Goal: Task Accomplishment & Management: Use online tool/utility

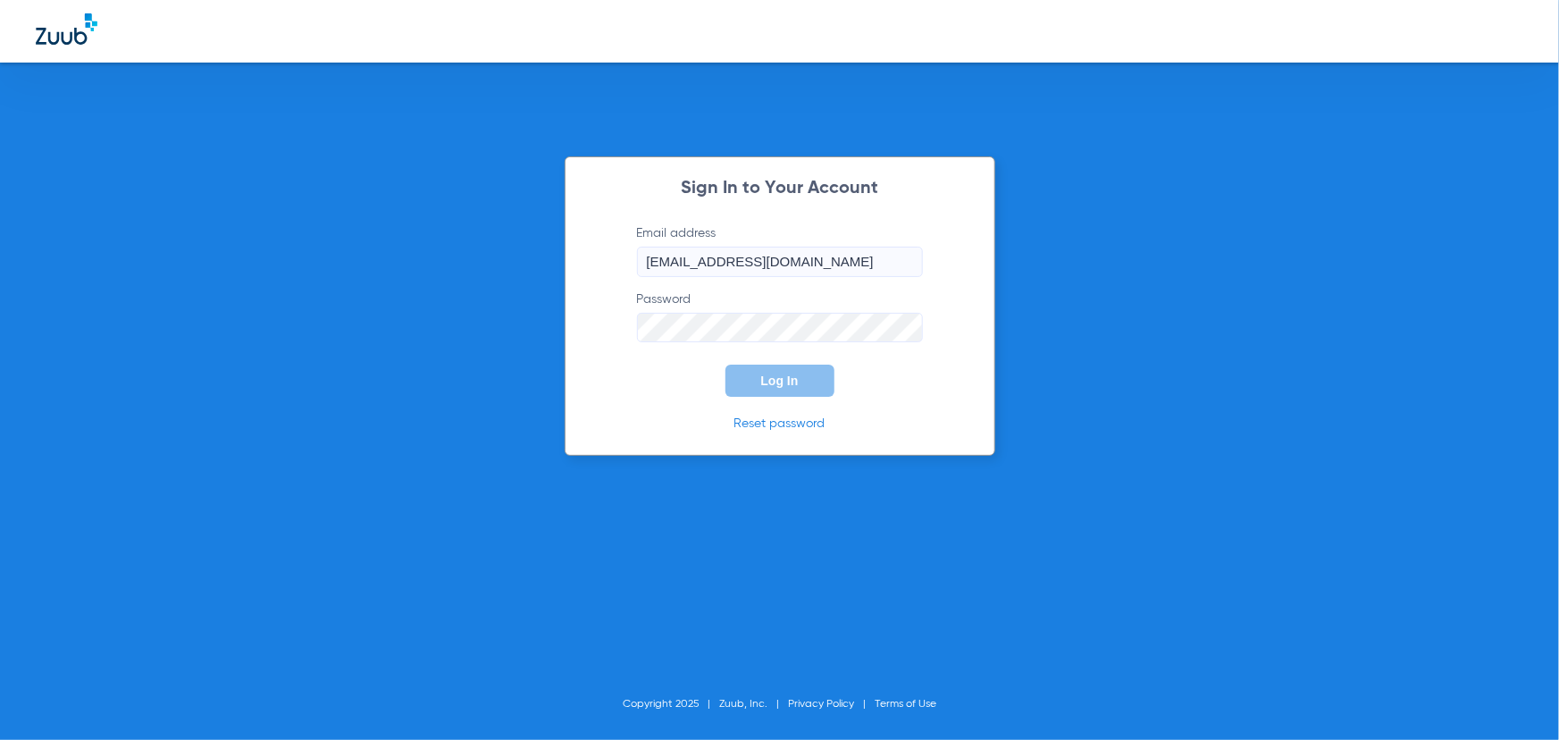
type input "[EMAIL_ADDRESS][DOMAIN_NAME]"
click at [773, 384] on span "Log In" at bounding box center [780, 380] width 38 height 14
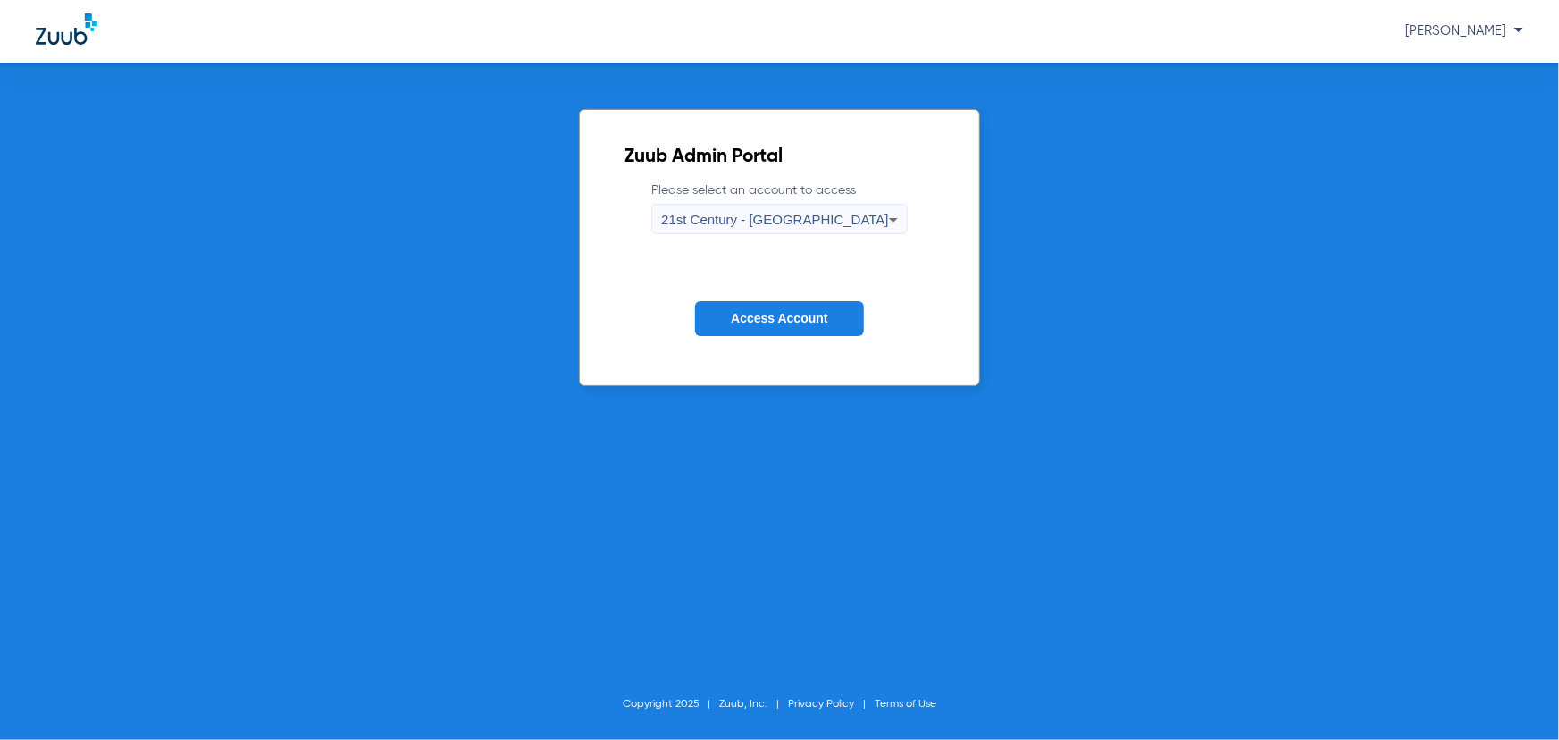
click at [781, 216] on span "21st Century - [GEOGRAPHIC_DATA]" at bounding box center [775, 219] width 228 height 15
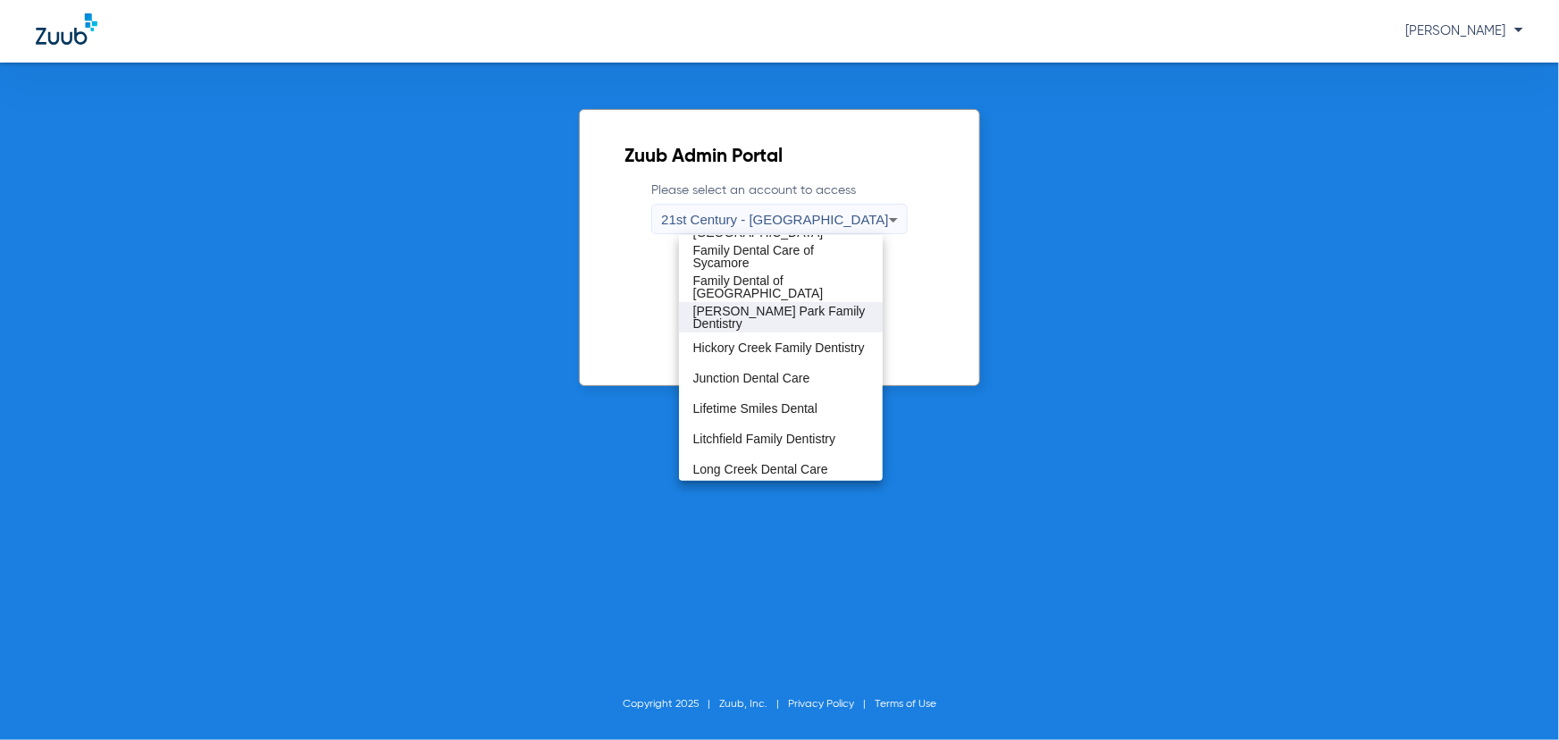
scroll to position [451, 0]
click at [747, 380] on span "Hickory Creek Family Dentistry" at bounding box center [778, 376] width 171 height 13
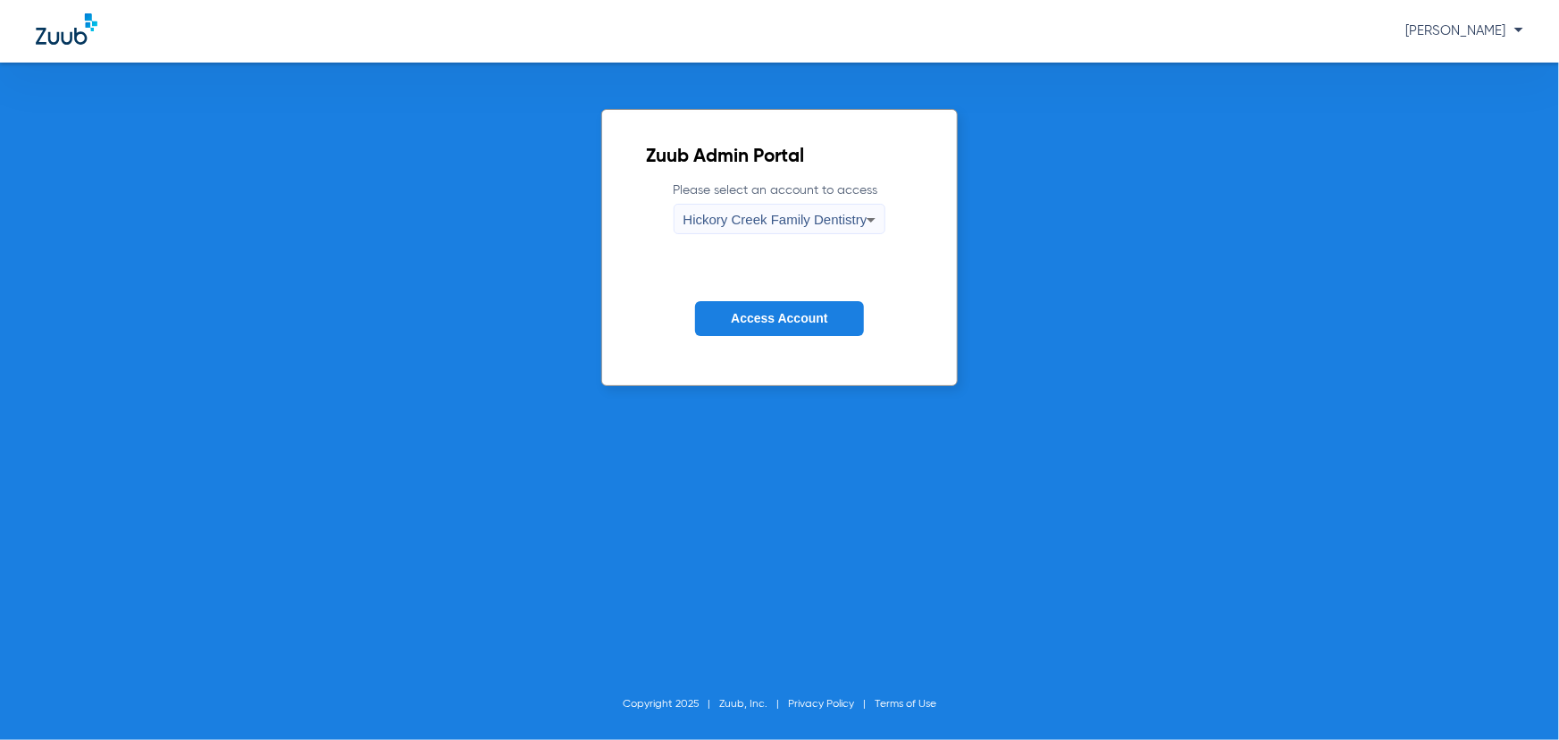
click at [759, 318] on span "Access Account" at bounding box center [779, 318] width 96 height 14
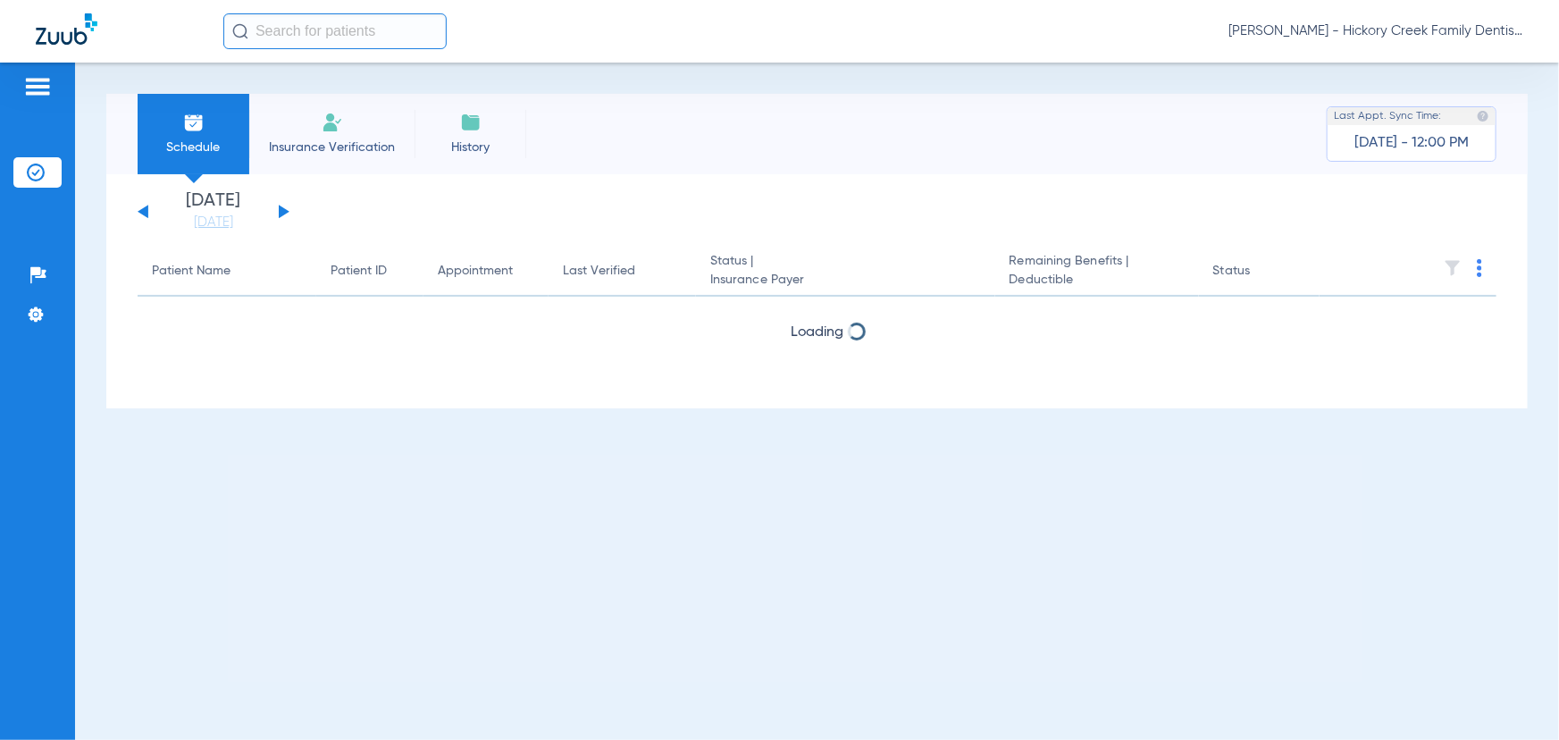
click at [366, 36] on input "text" at bounding box center [334, 31] width 223 height 36
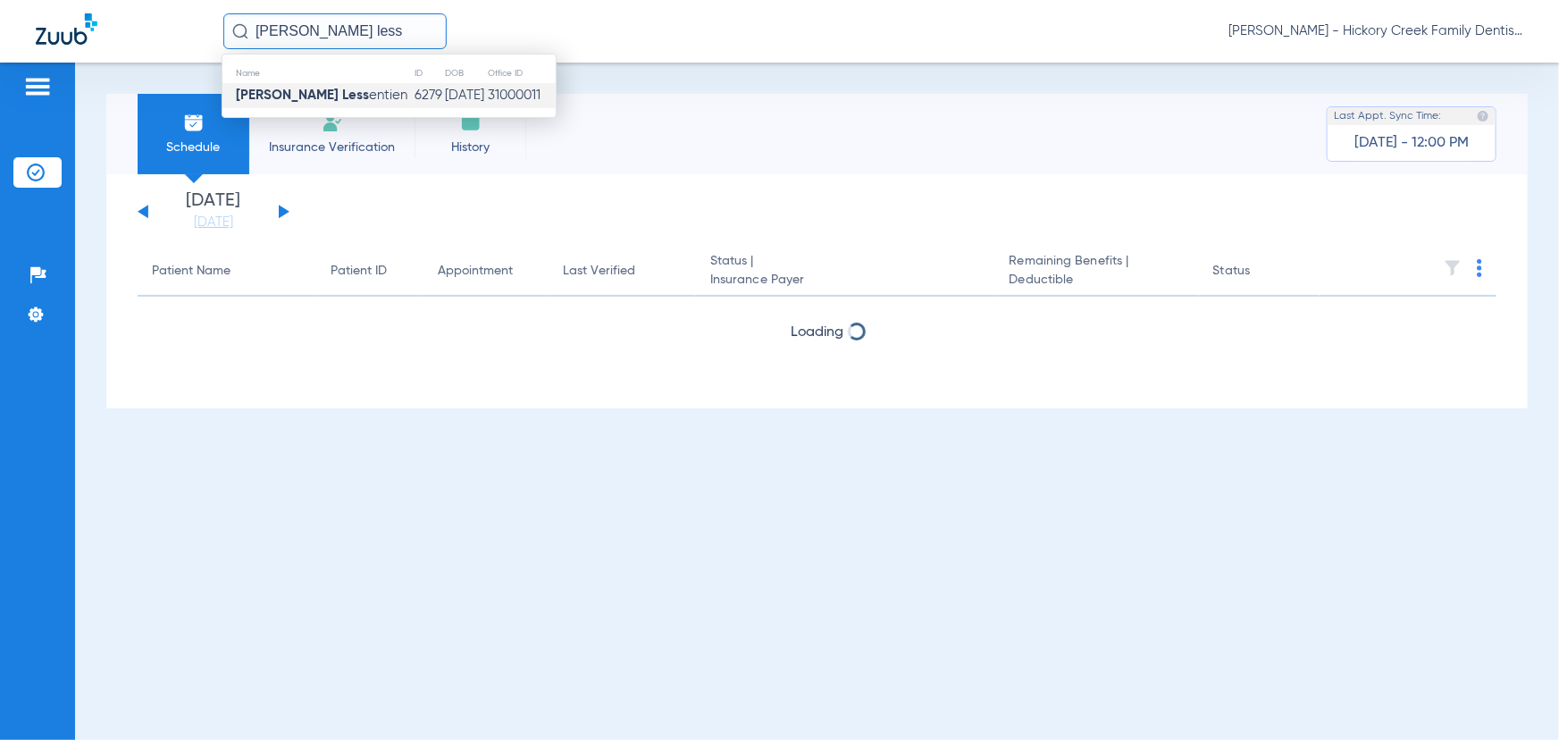
click at [355, 98] on td "[PERSON_NAME] Less entien" at bounding box center [317, 95] width 191 height 25
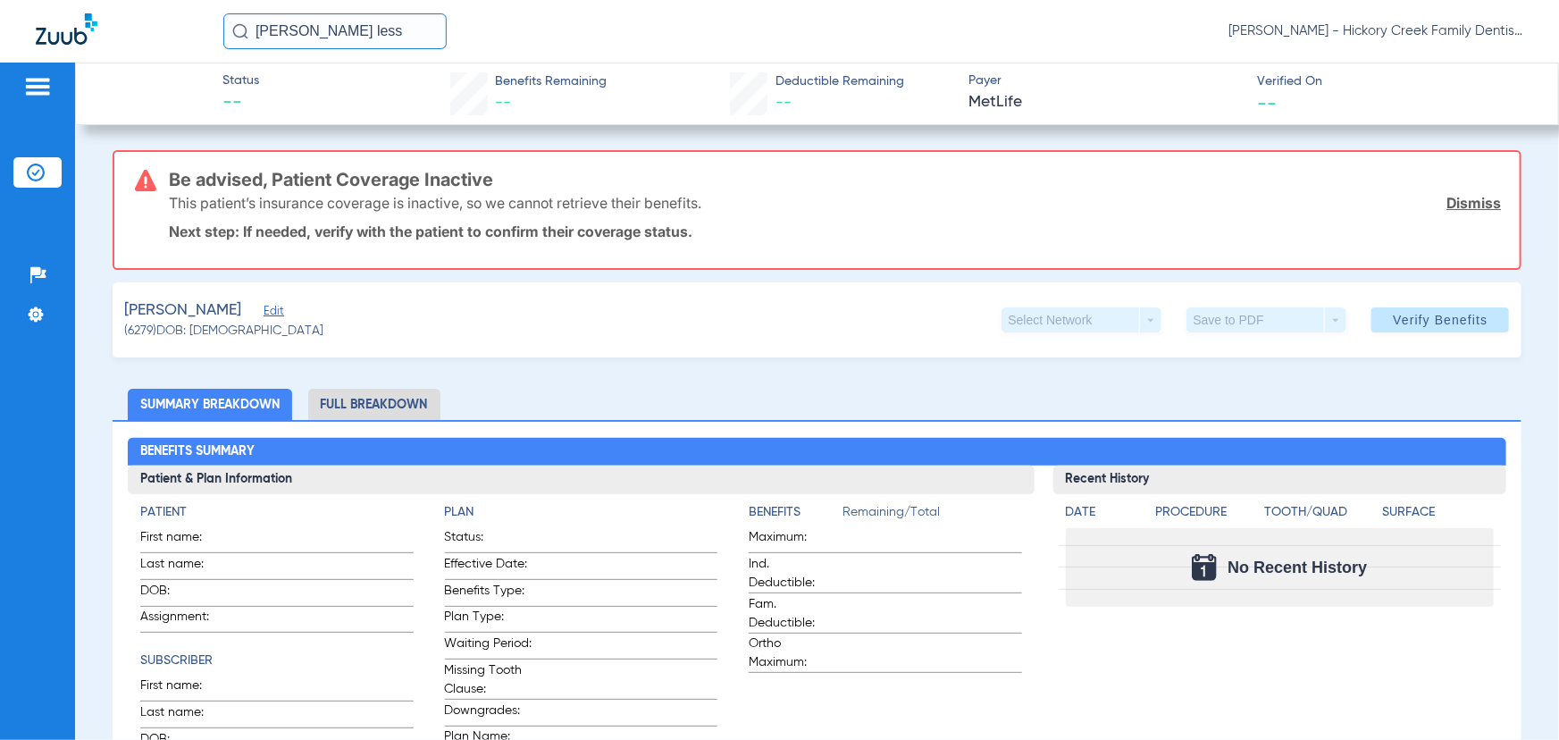
drag, startPoint x: 341, startPoint y: 29, endPoint x: 228, endPoint y: 10, distance: 115.1
click at [228, 12] on div "[PERSON_NAME] less [PERSON_NAME] - Hickory Creek Family Dentistry" at bounding box center [779, 31] width 1559 height 63
drag, startPoint x: 174, startPoint y: 37, endPoint x: 67, endPoint y: 23, distance: 108.0
click at [67, 23] on div "[PERSON_NAME] less [PERSON_NAME] - Hickory Creek Family Dentistry" at bounding box center [779, 31] width 1559 height 63
type input "N"
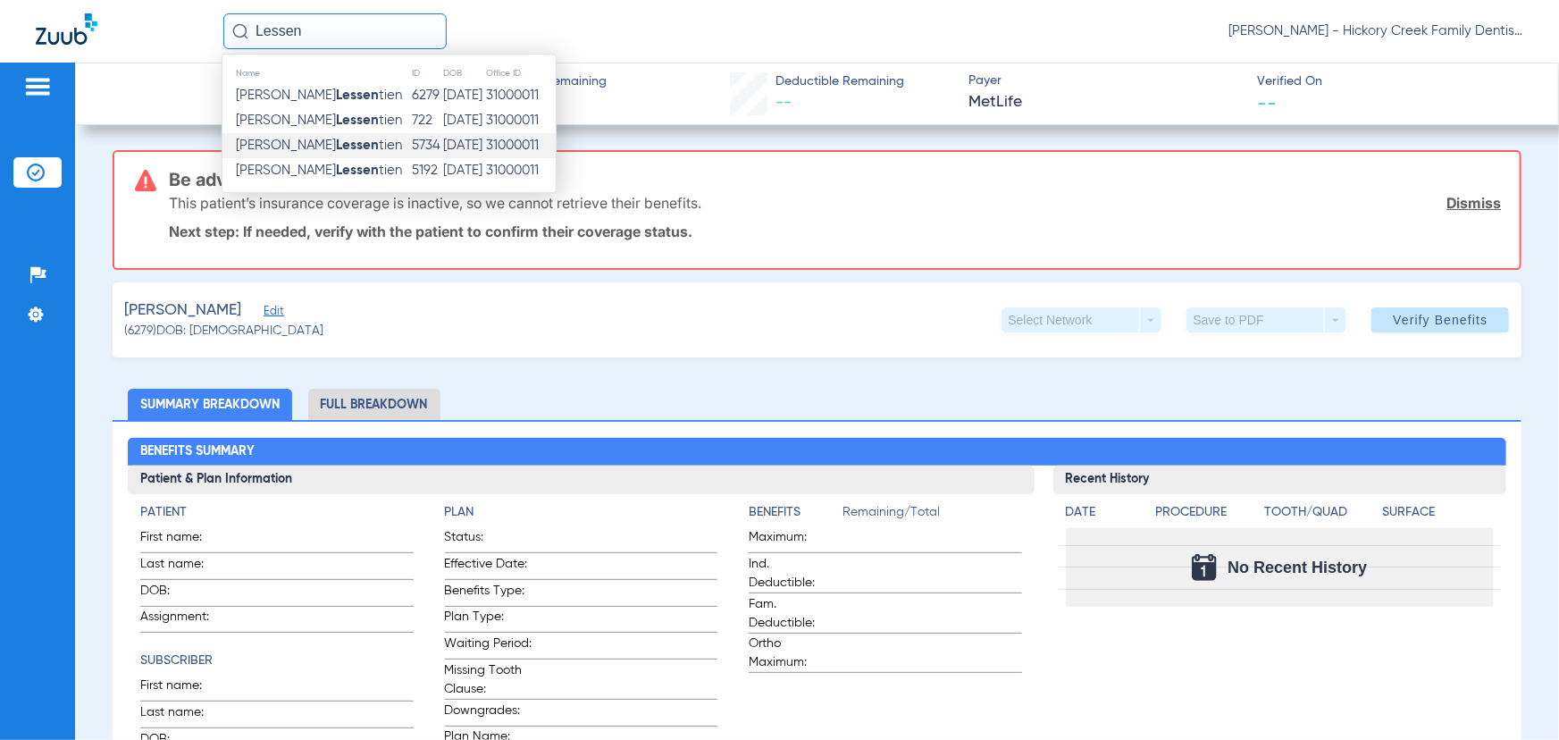
type input "Lessen"
click at [282, 145] on span "[PERSON_NAME] [PERSON_NAME]" at bounding box center [319, 144] width 166 height 13
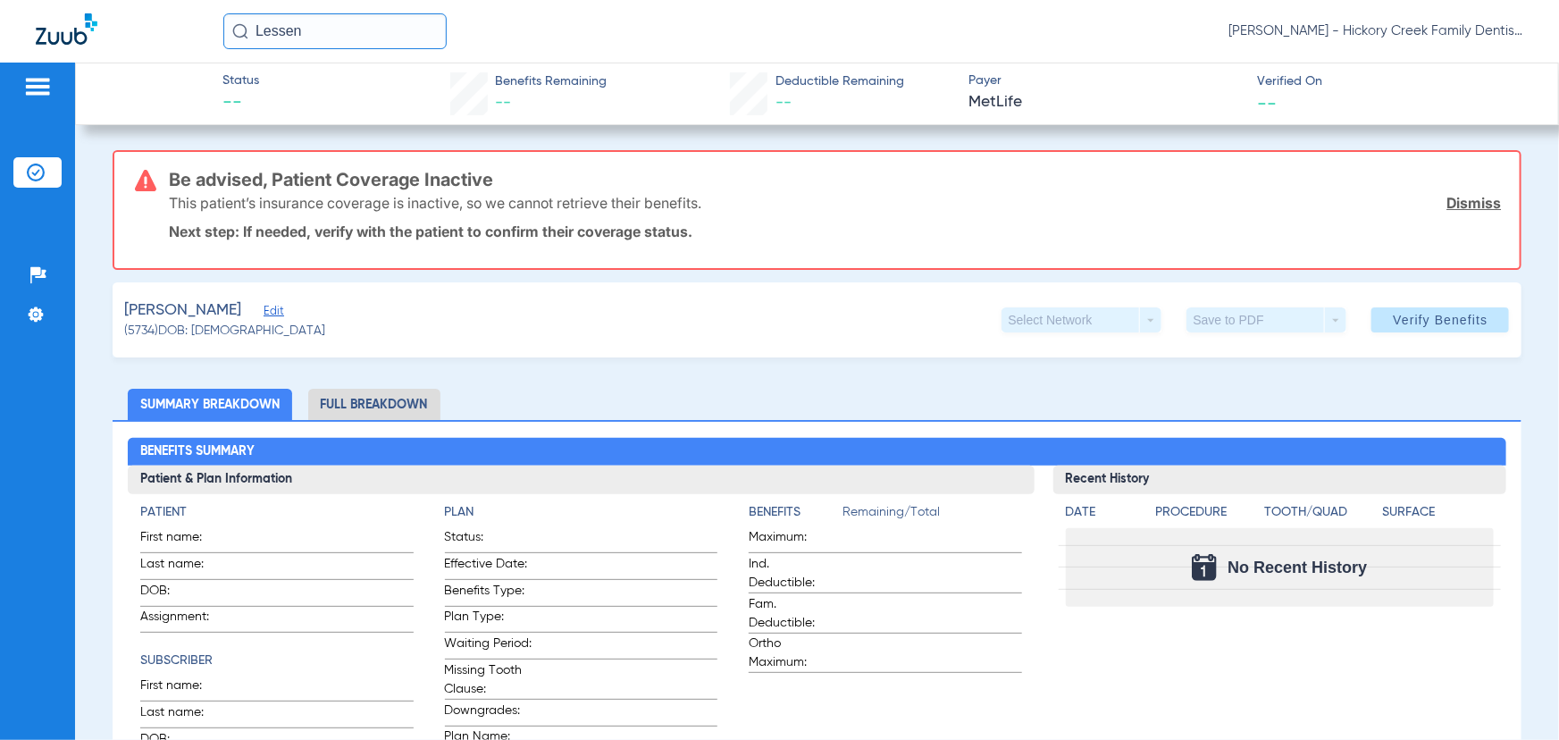
click at [355, 34] on input "Lessen" at bounding box center [334, 31] width 223 height 36
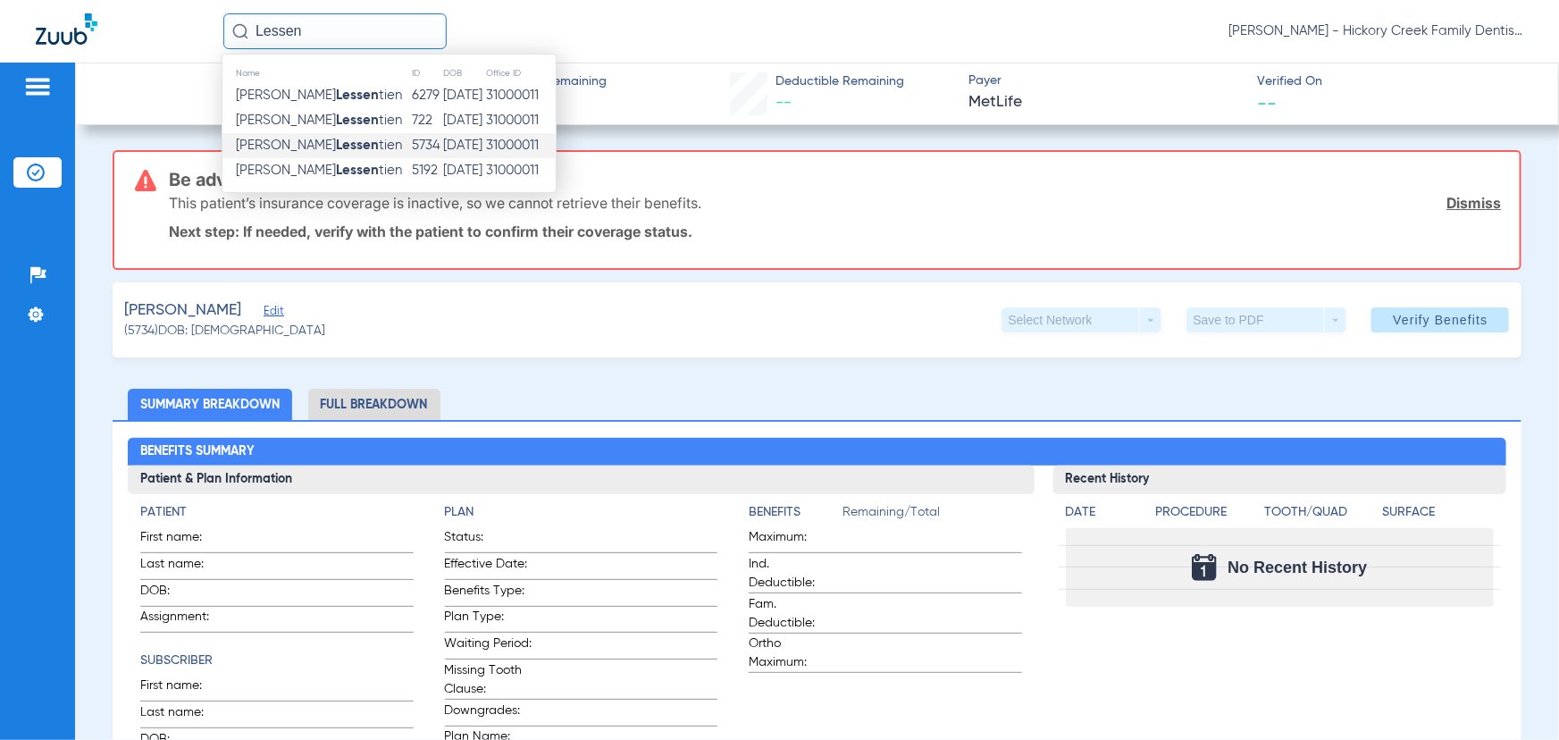
click at [324, 96] on span "[PERSON_NAME] Lessen tien" at bounding box center [319, 94] width 166 height 13
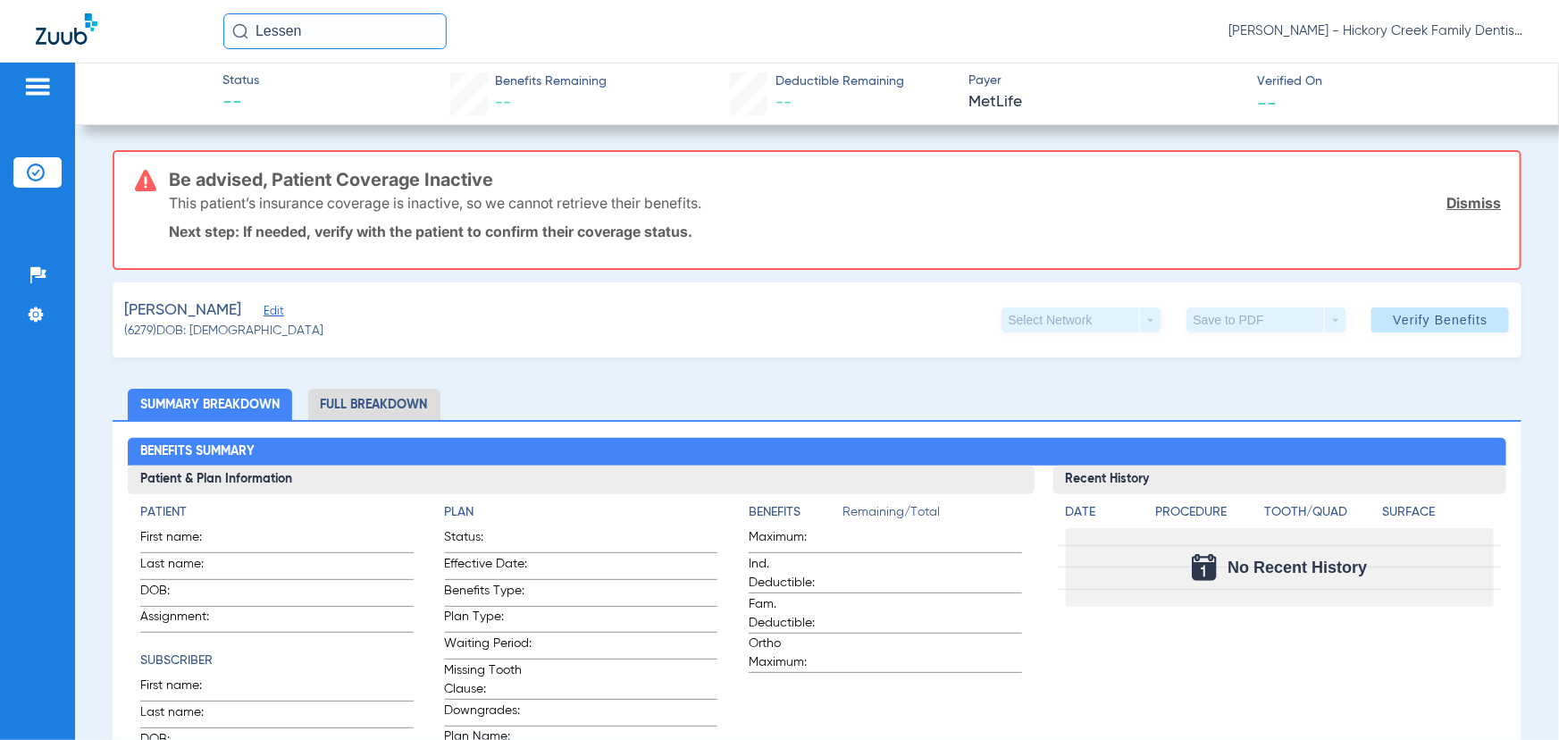
click at [331, 35] on input "Lessen" at bounding box center [334, 31] width 223 height 36
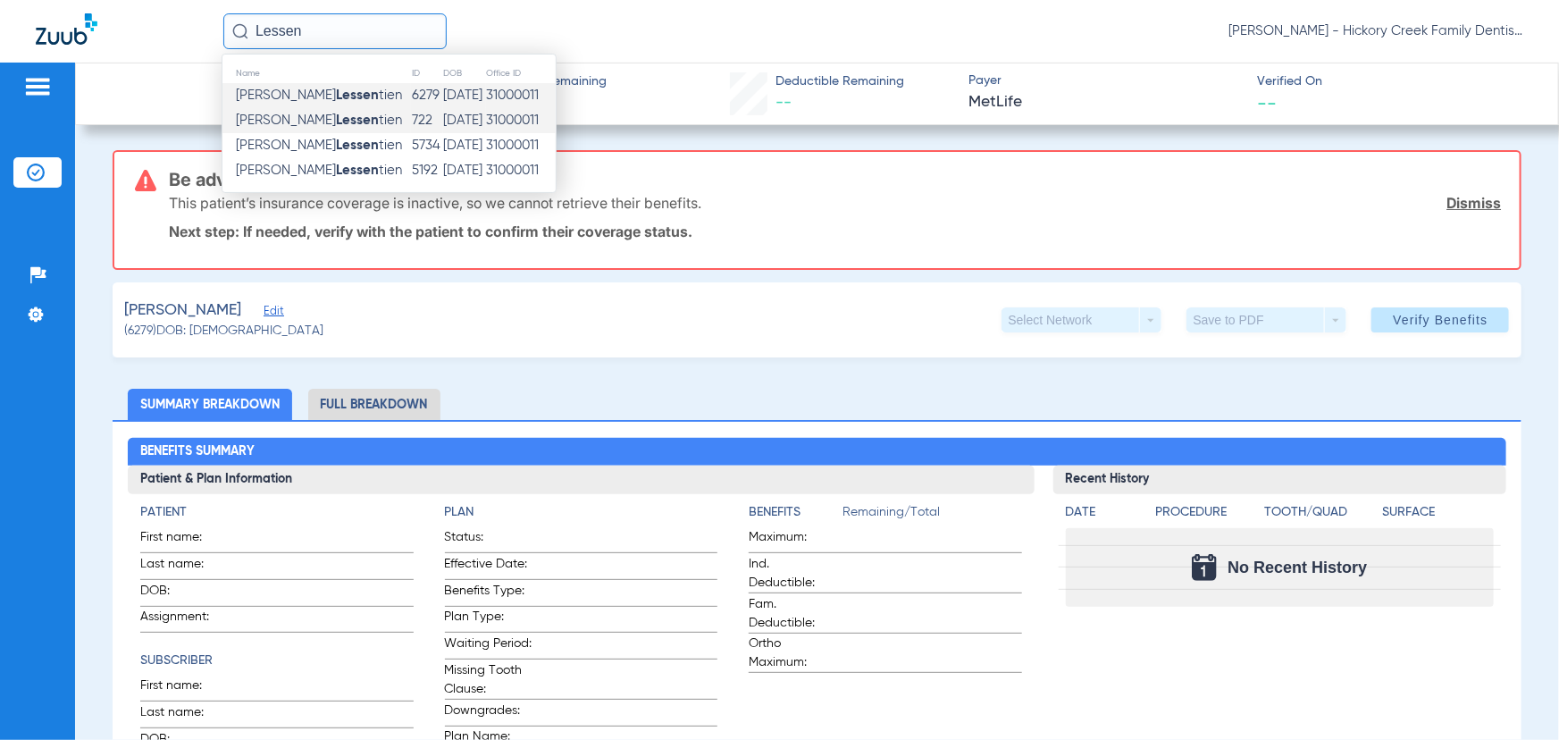
click at [336, 113] on strong "Lessen" at bounding box center [357, 119] width 43 height 13
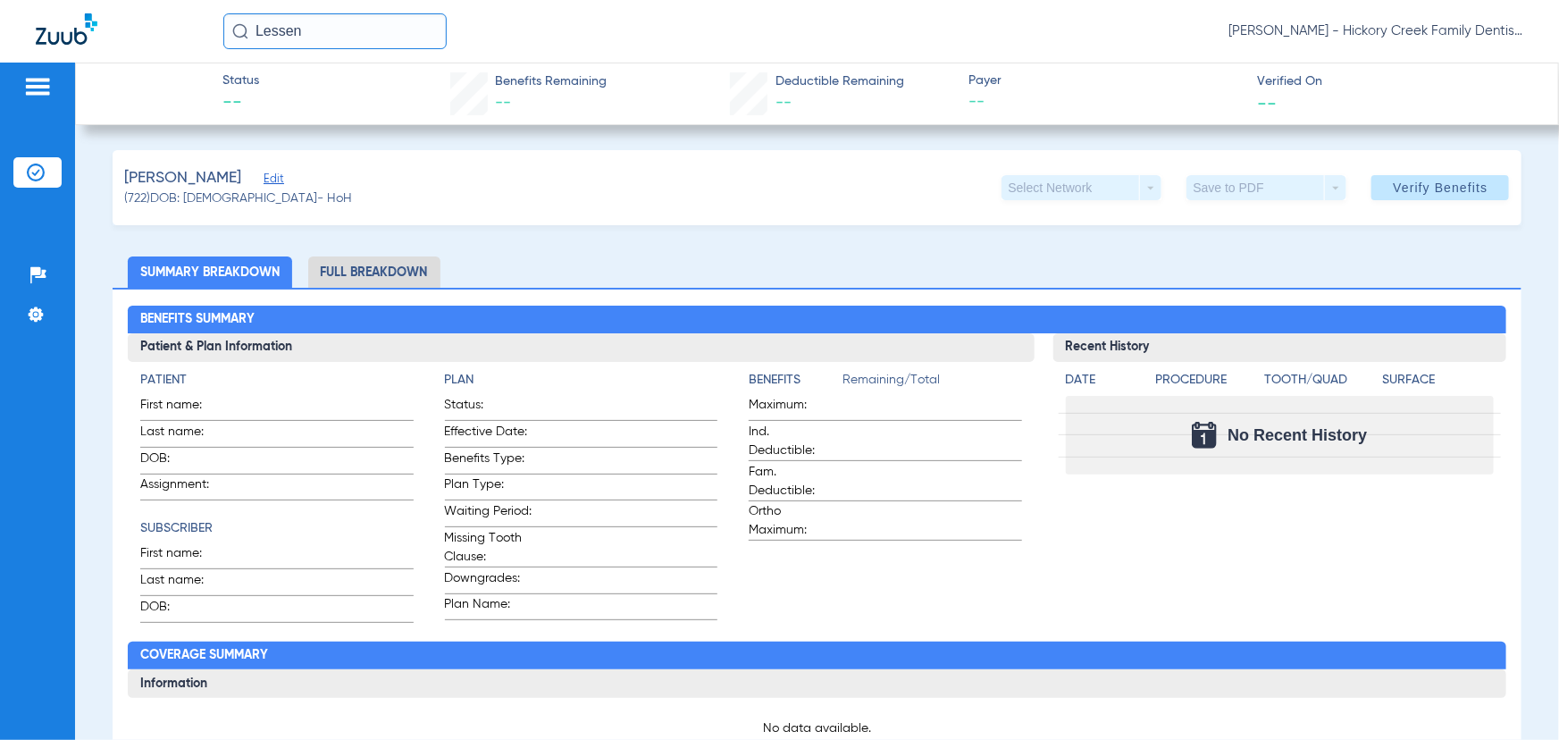
click at [372, 36] on input "Lessen" at bounding box center [334, 31] width 223 height 36
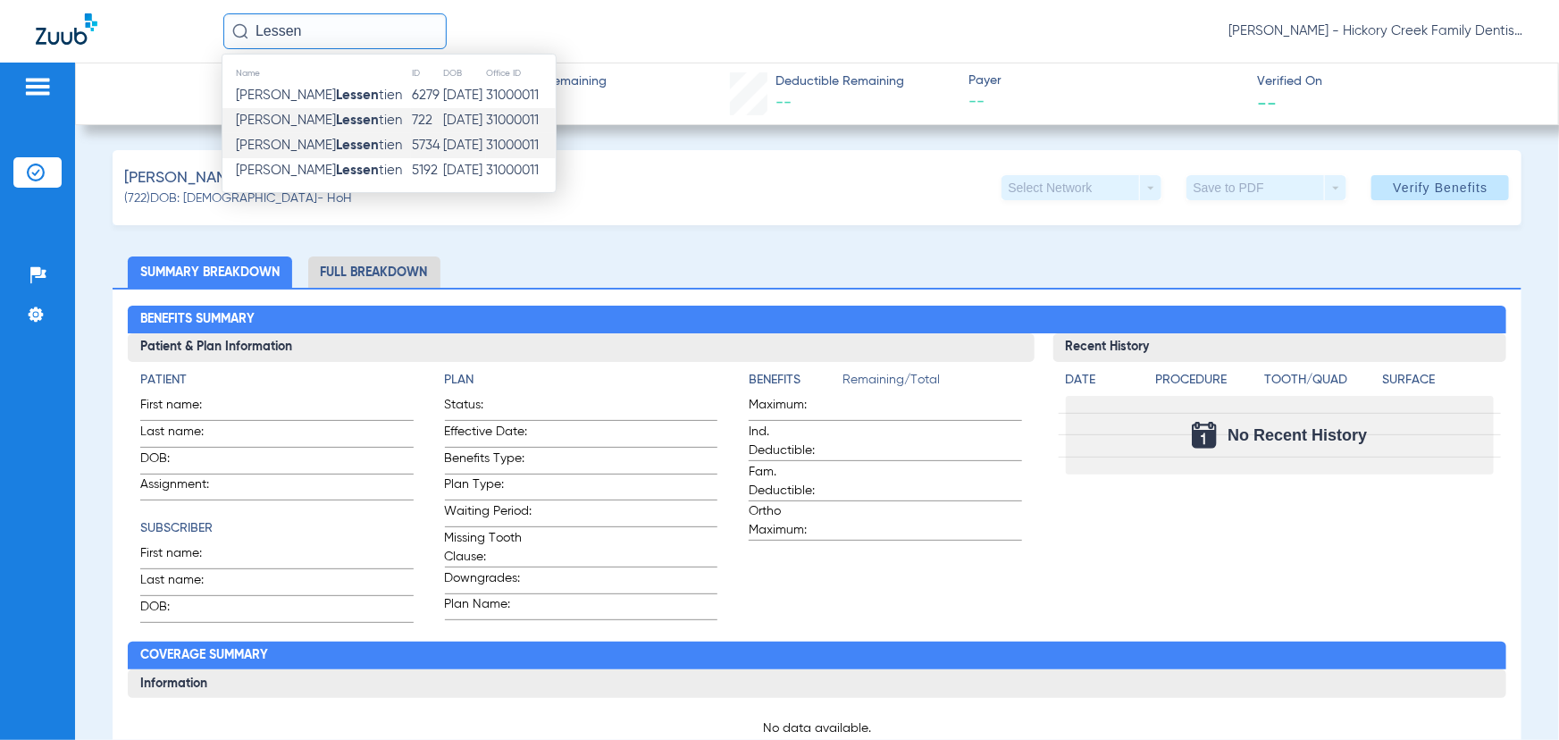
click at [336, 142] on strong "Lessen" at bounding box center [357, 144] width 43 height 13
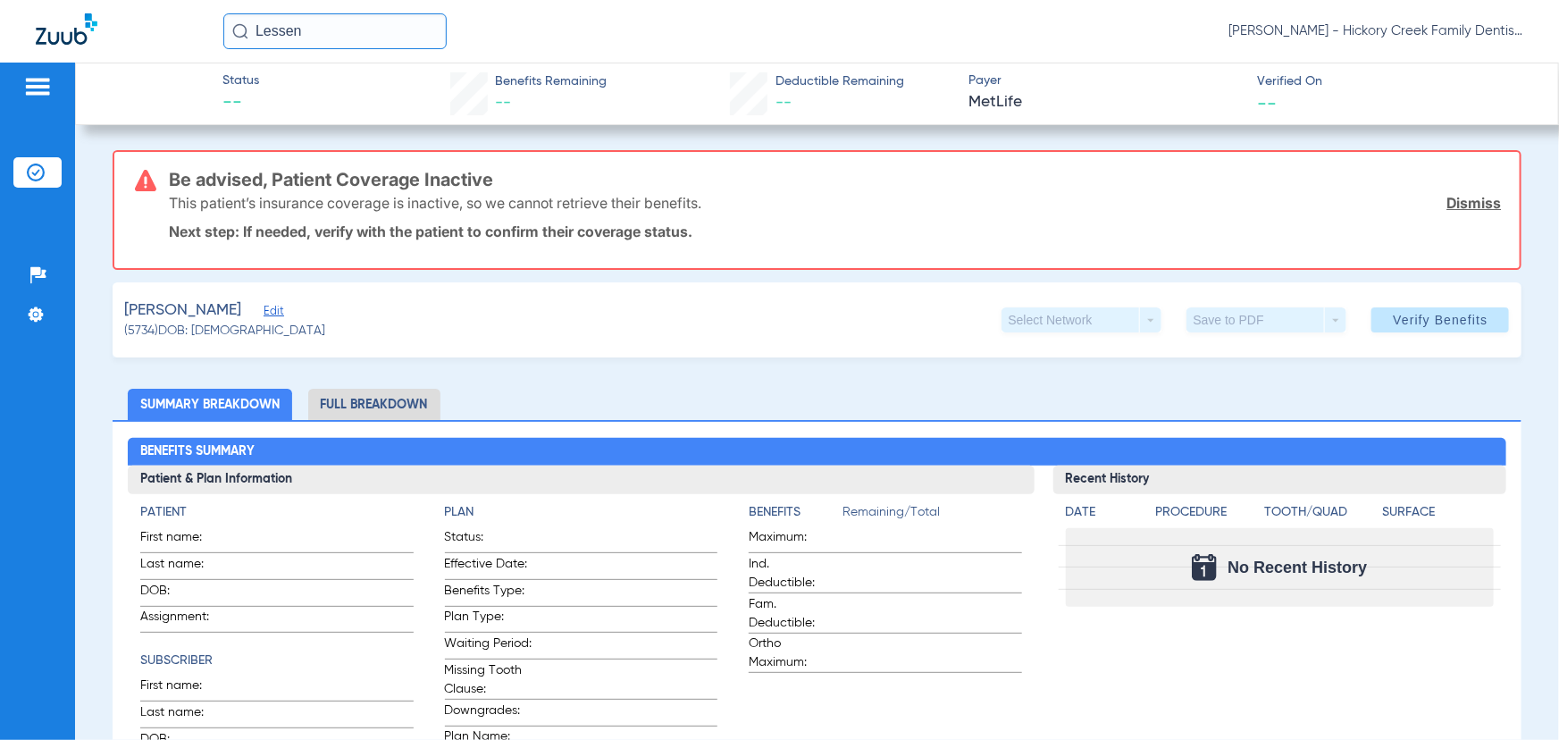
click at [328, 38] on input "Lessen" at bounding box center [334, 31] width 223 height 36
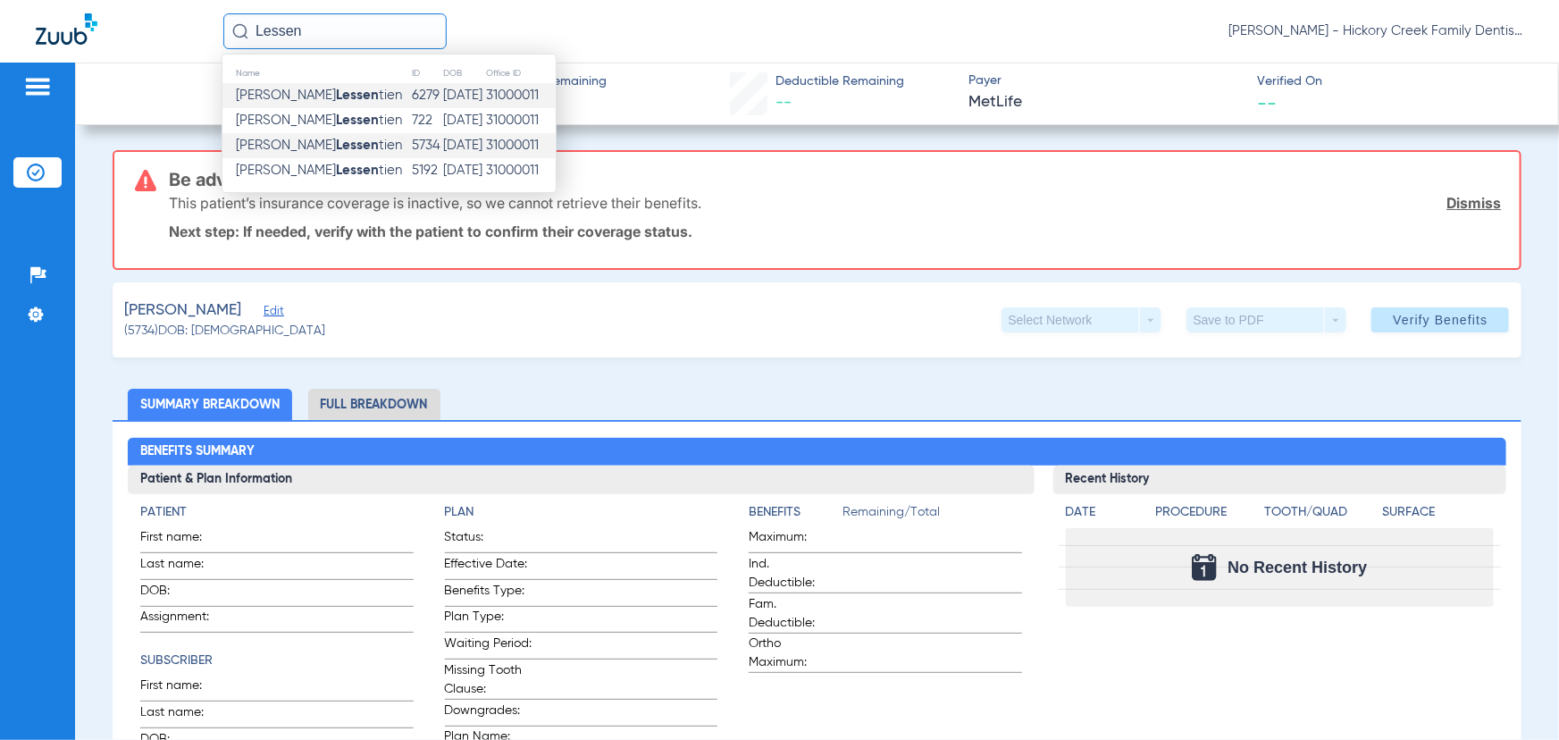
click at [336, 96] on strong "Lessen" at bounding box center [357, 94] width 43 height 13
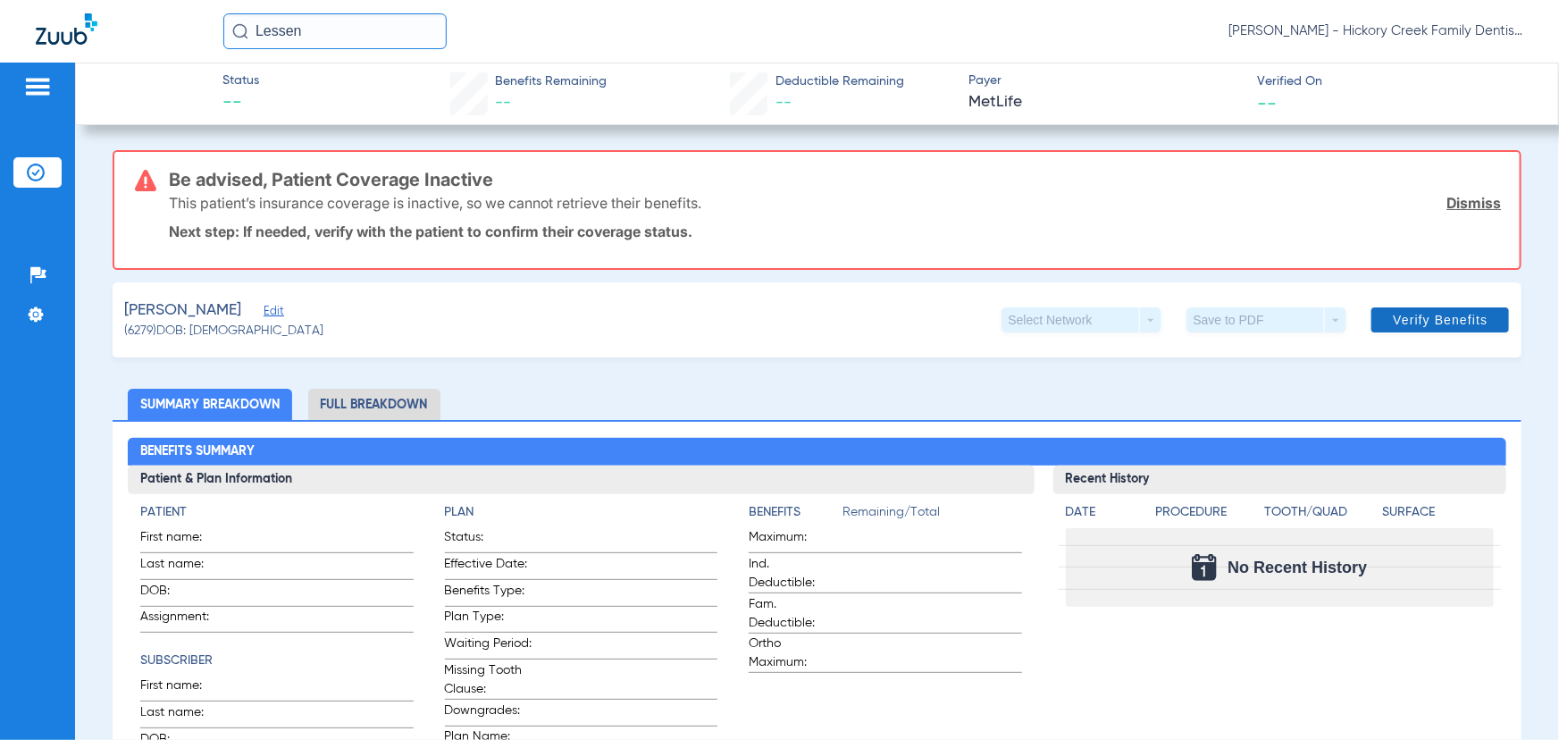
click at [1460, 317] on span "Verify Benefits" at bounding box center [1440, 320] width 95 height 14
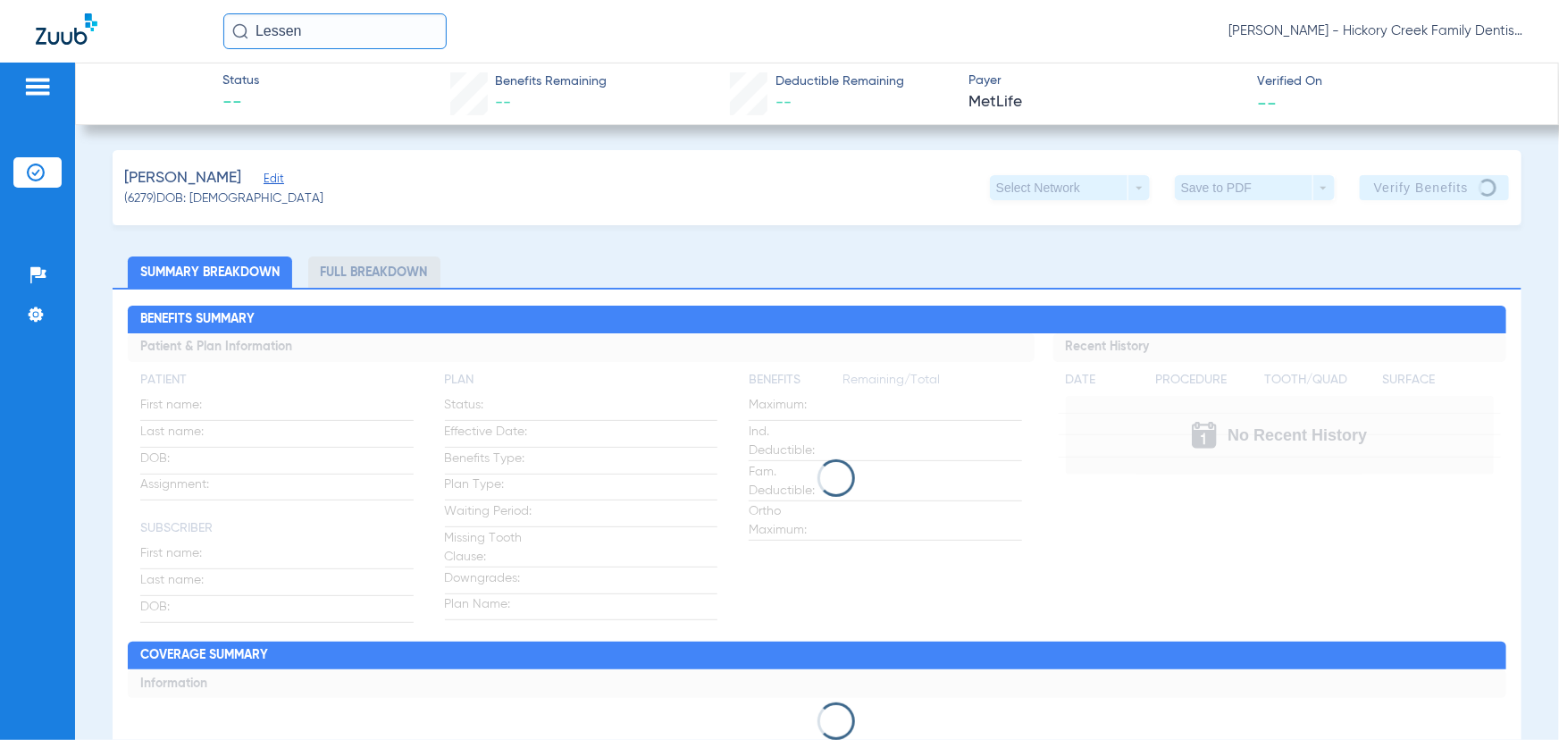
click at [385, 263] on li "Full Breakdown" at bounding box center [374, 271] width 132 height 31
